Goal: Information Seeking & Learning: Find specific fact

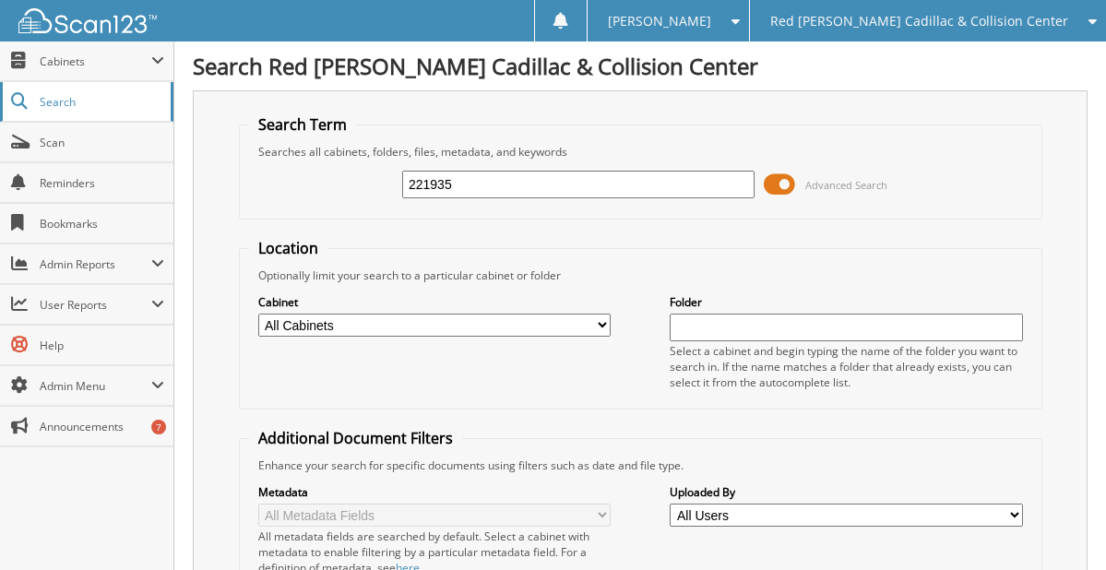
scroll to position [1080, 0]
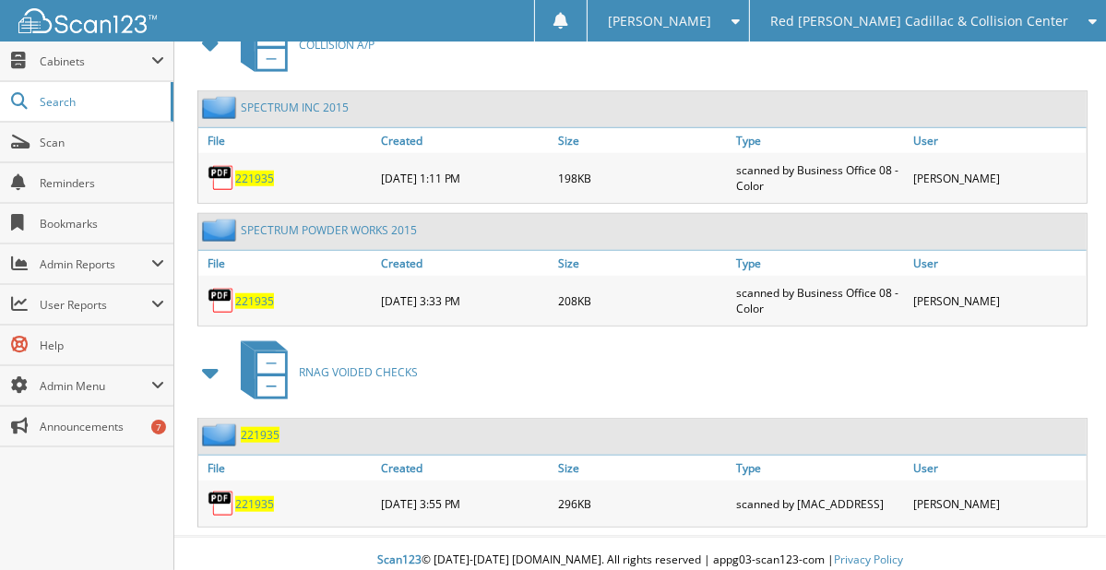
click at [868, 18] on span "Red [PERSON_NAME] Cadillac & Collision Center" at bounding box center [919, 21] width 298 height 11
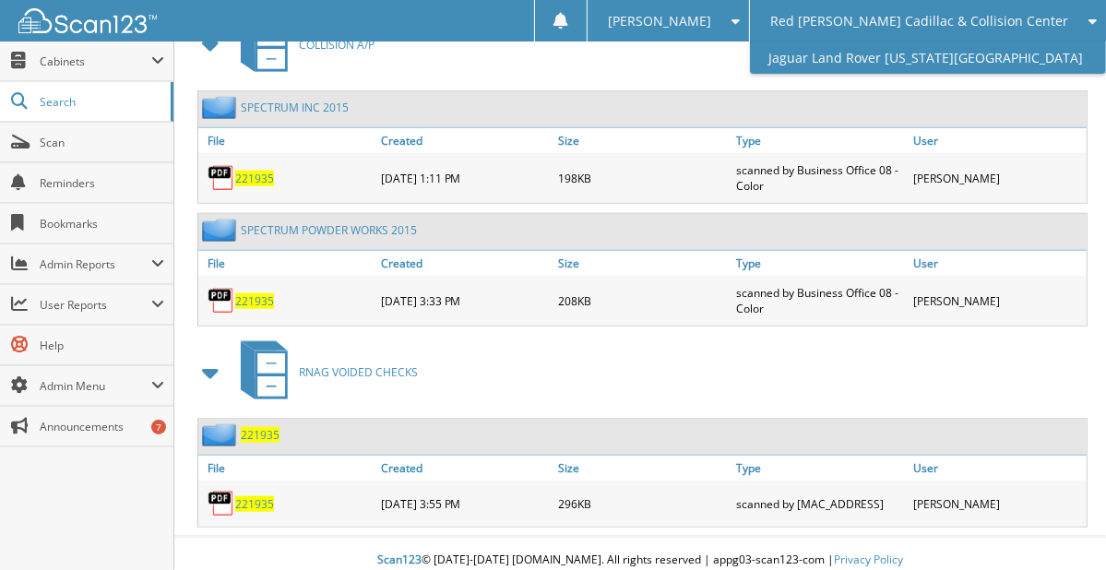
click at [852, 60] on link "Jaguar Land Rover [US_STATE][GEOGRAPHIC_DATA]" at bounding box center [928, 58] width 356 height 32
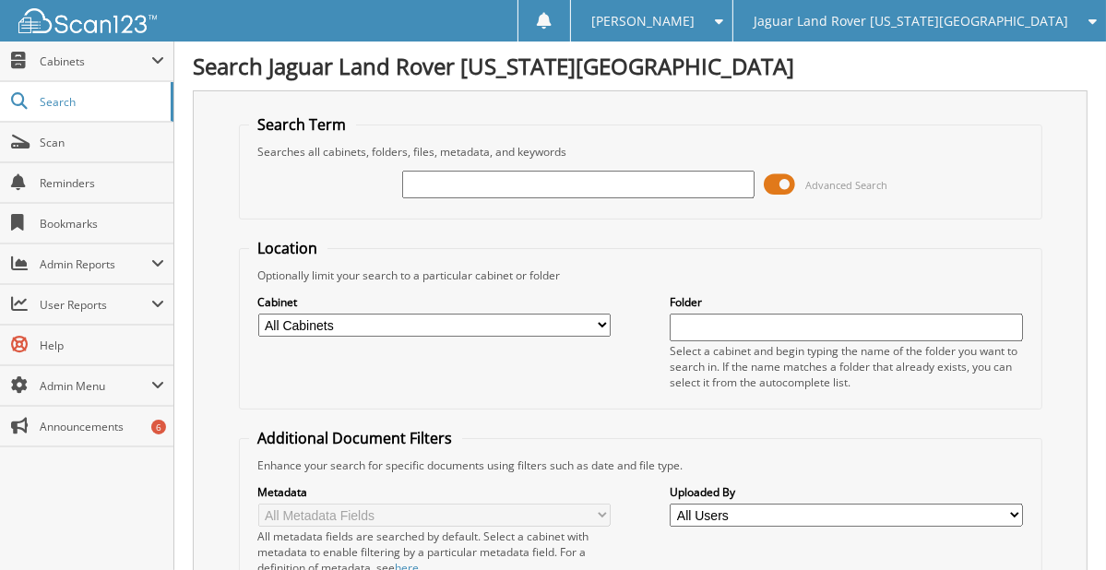
click at [453, 188] on input "text" at bounding box center [578, 185] width 352 height 28
type input "185487"
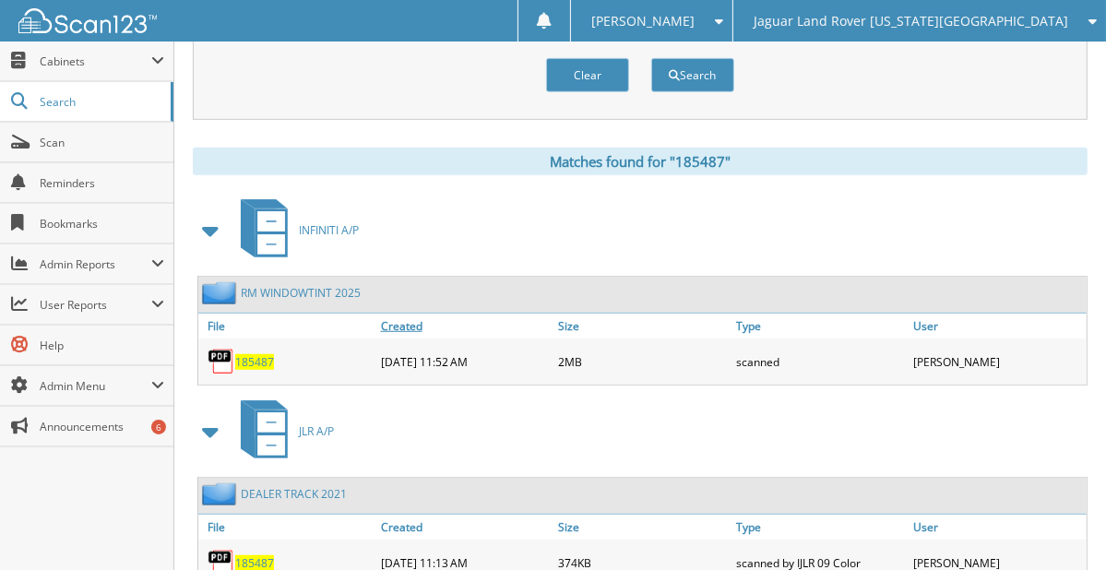
scroll to position [738, 0]
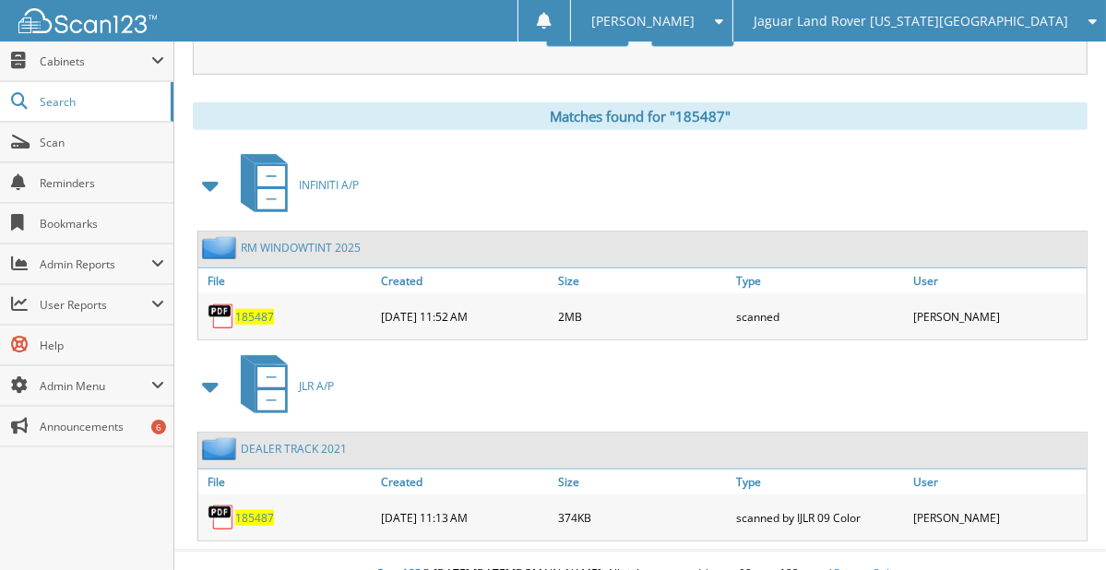
click at [261, 309] on span "185487" at bounding box center [254, 317] width 39 height 16
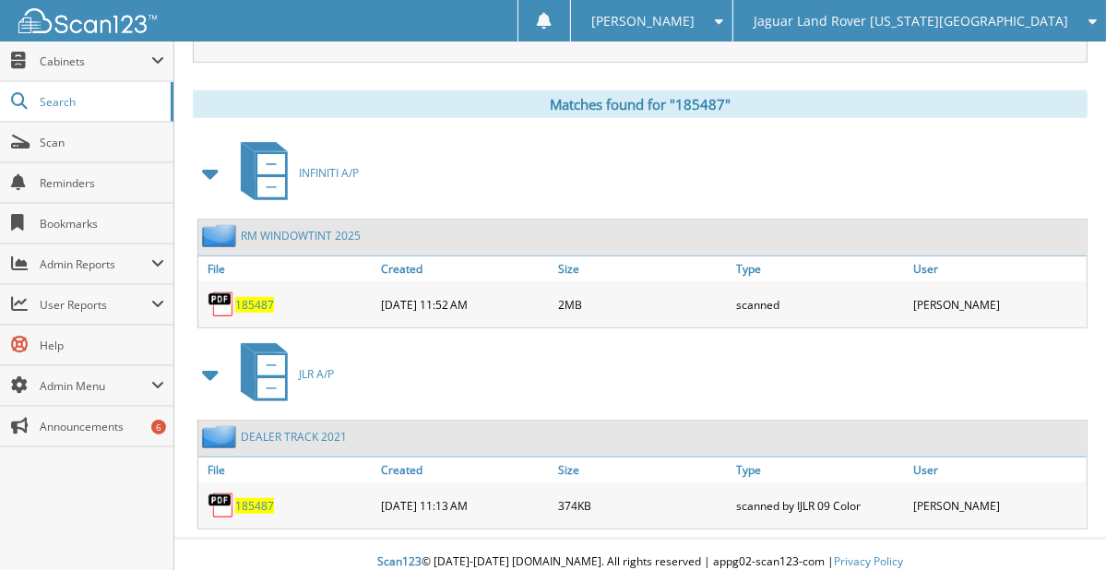
scroll to position [754, 0]
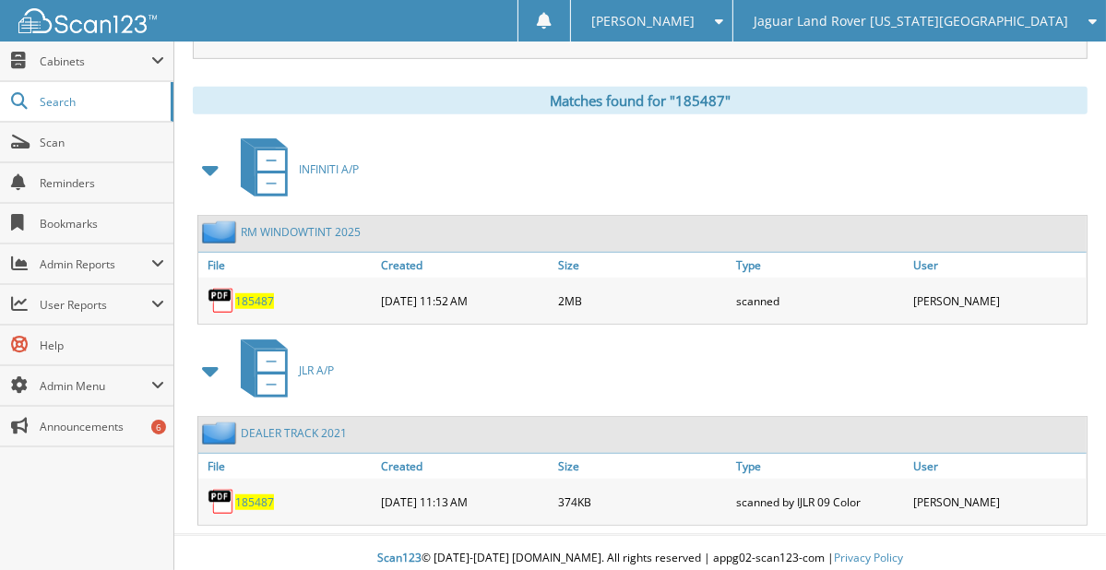
click at [309, 224] on link "RM WINDOWTINT 2025" at bounding box center [301, 232] width 120 height 16
